Goal: Information Seeking & Learning: Learn about a topic

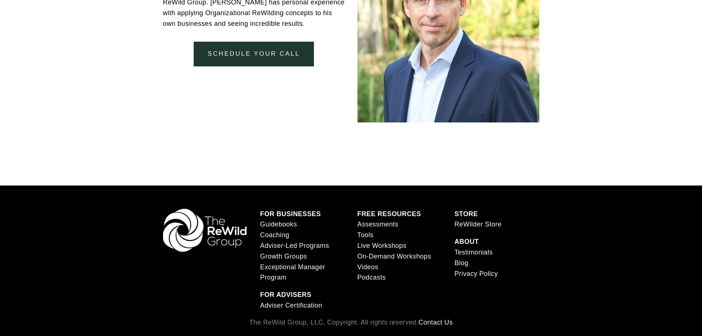
scroll to position [1513, 0]
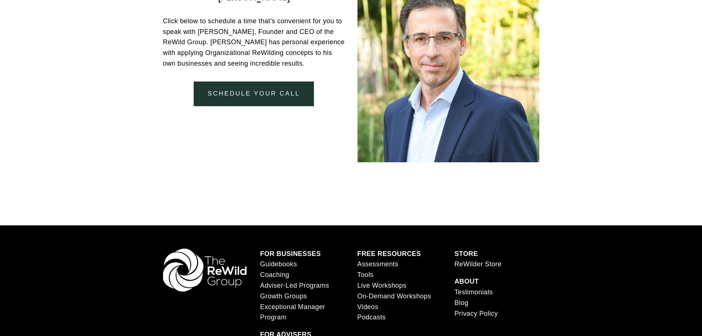
click at [470, 282] on strong "ABOUT" at bounding box center [466, 281] width 24 height 7
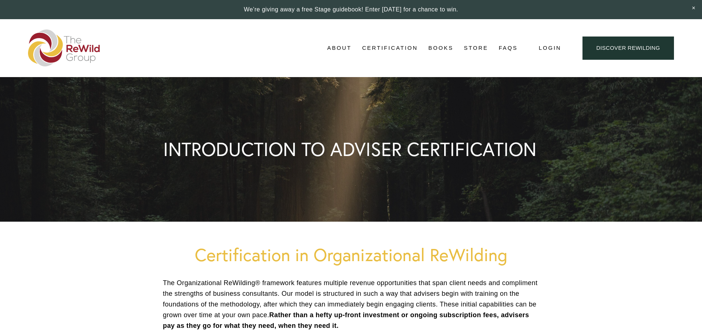
scroll to position [1513, 0]
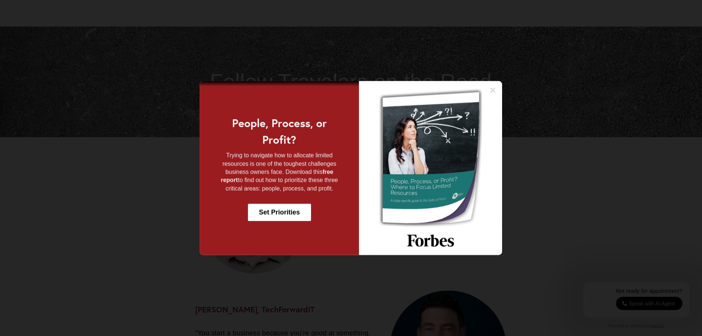
scroll to position [876, 0]
click at [492, 91] on icon at bounding box center [492, 89] width 5 height 5
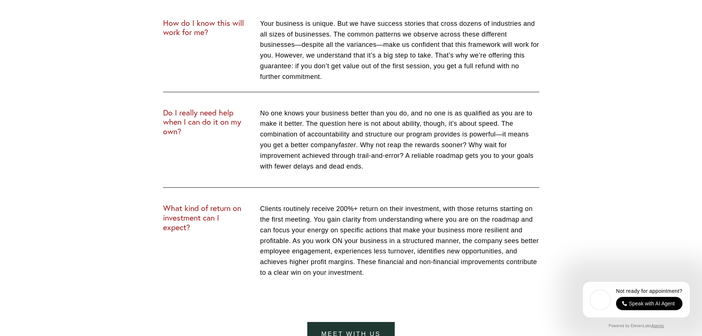
scroll to position [2907, 0]
